Goal: Navigation & Orientation: Go to known website

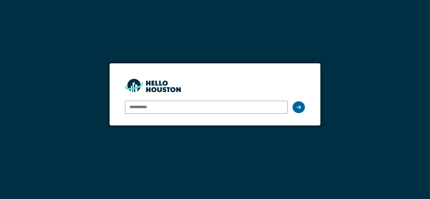
type input "**********"
click at [301, 106] on icon at bounding box center [298, 107] width 4 height 5
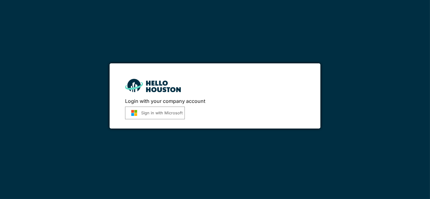
click at [157, 113] on button "Sign in with Microsoft" at bounding box center [155, 113] width 60 height 13
